Goal: Transaction & Acquisition: Purchase product/service

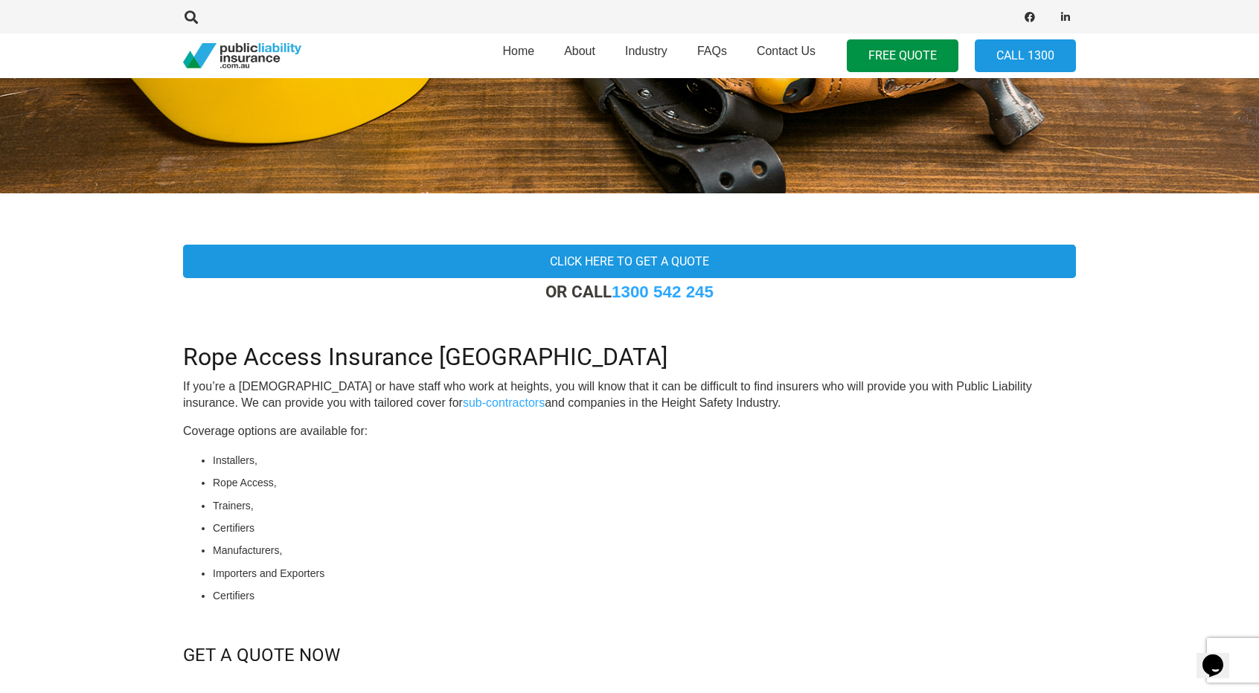
scroll to position [298, 0]
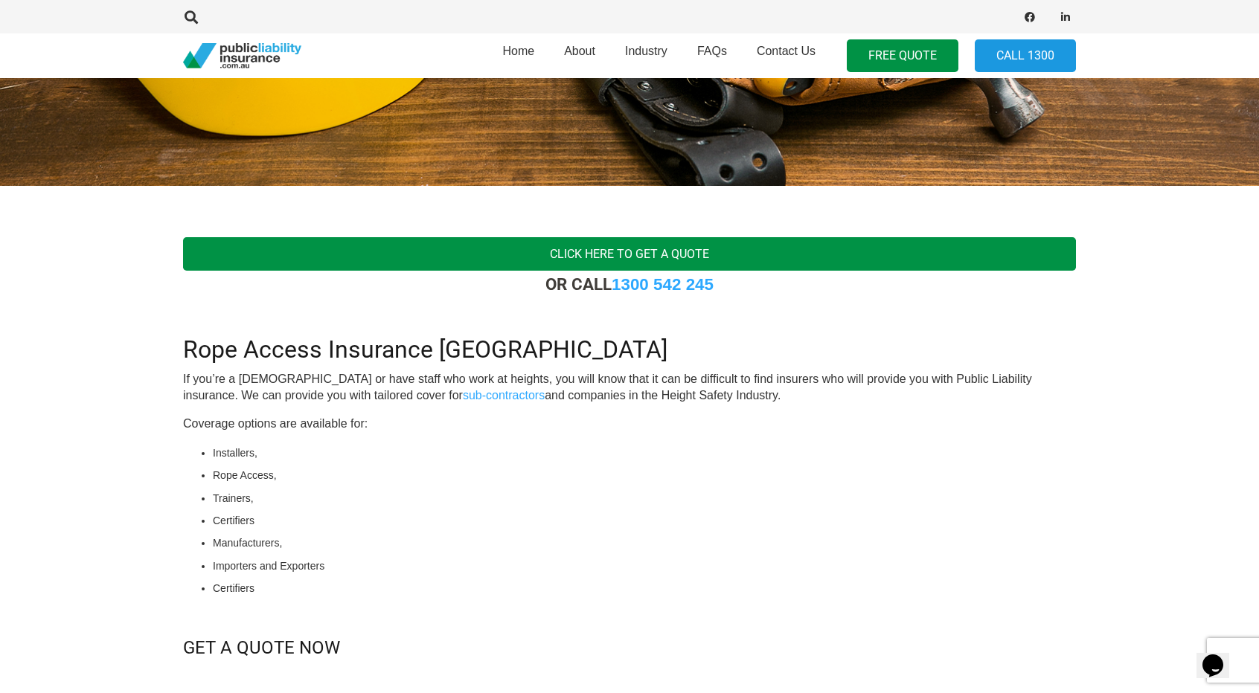
click at [403, 243] on link "Click here to get a quote" at bounding box center [629, 253] width 893 height 33
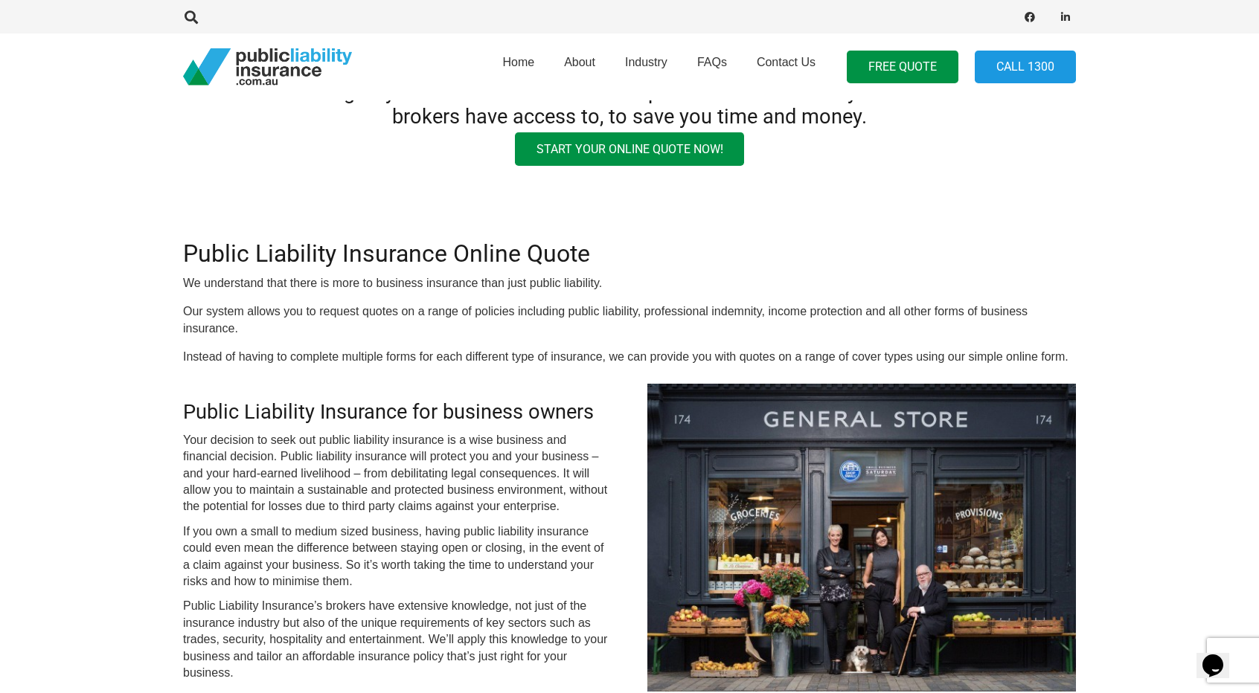
scroll to position [149, 0]
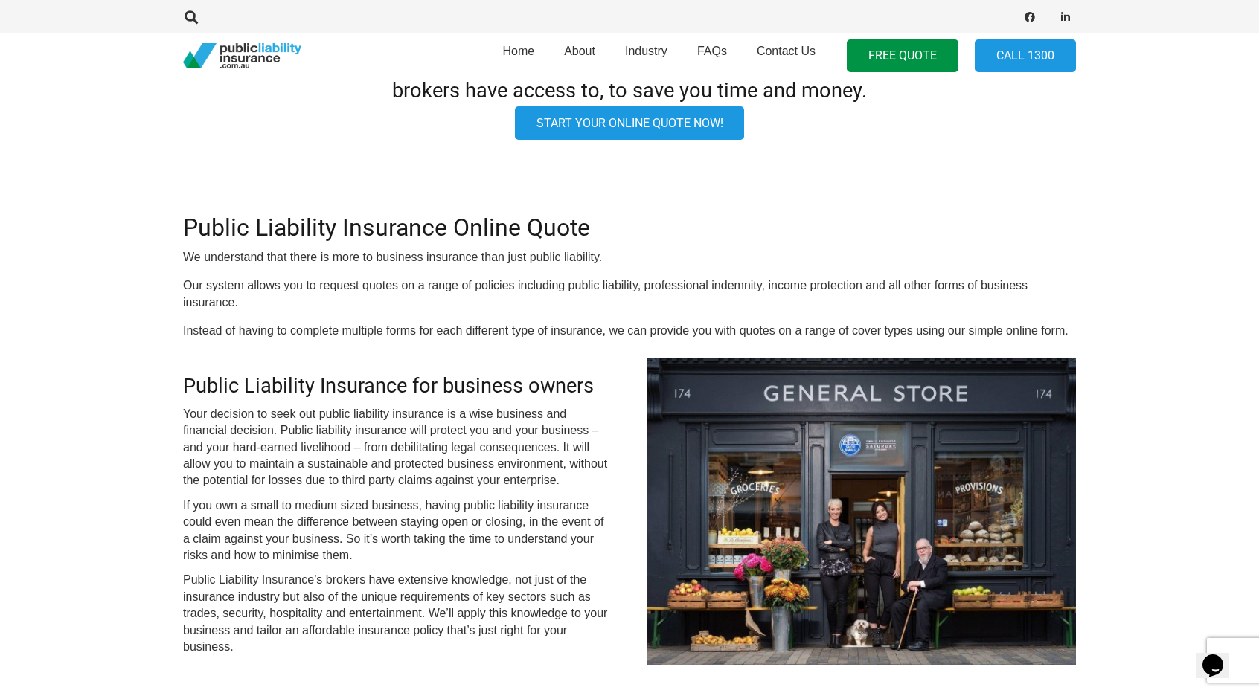
click at [614, 132] on link "Start your online quote now!" at bounding box center [630, 122] width 230 height 33
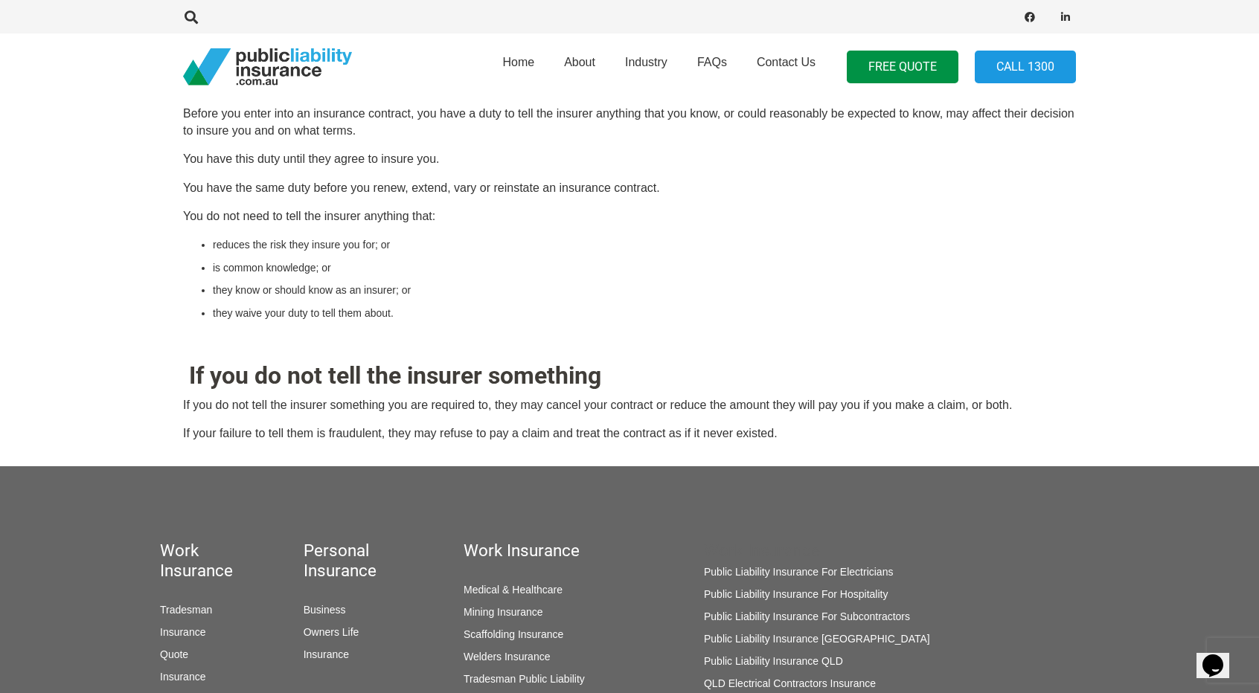
scroll to position [149, 0]
